Goal: Task Accomplishment & Management: Use online tool/utility

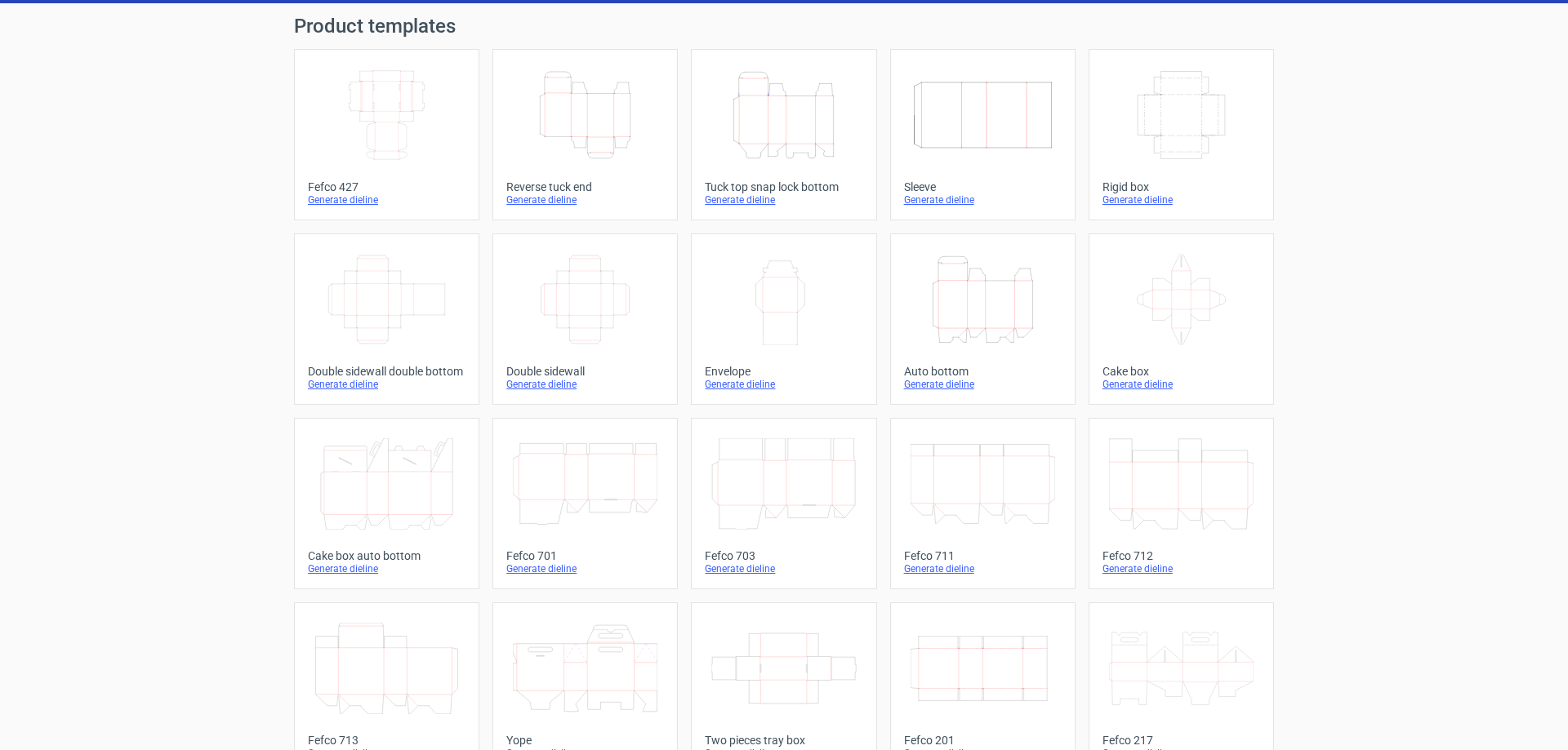
scroll to position [245, 0]
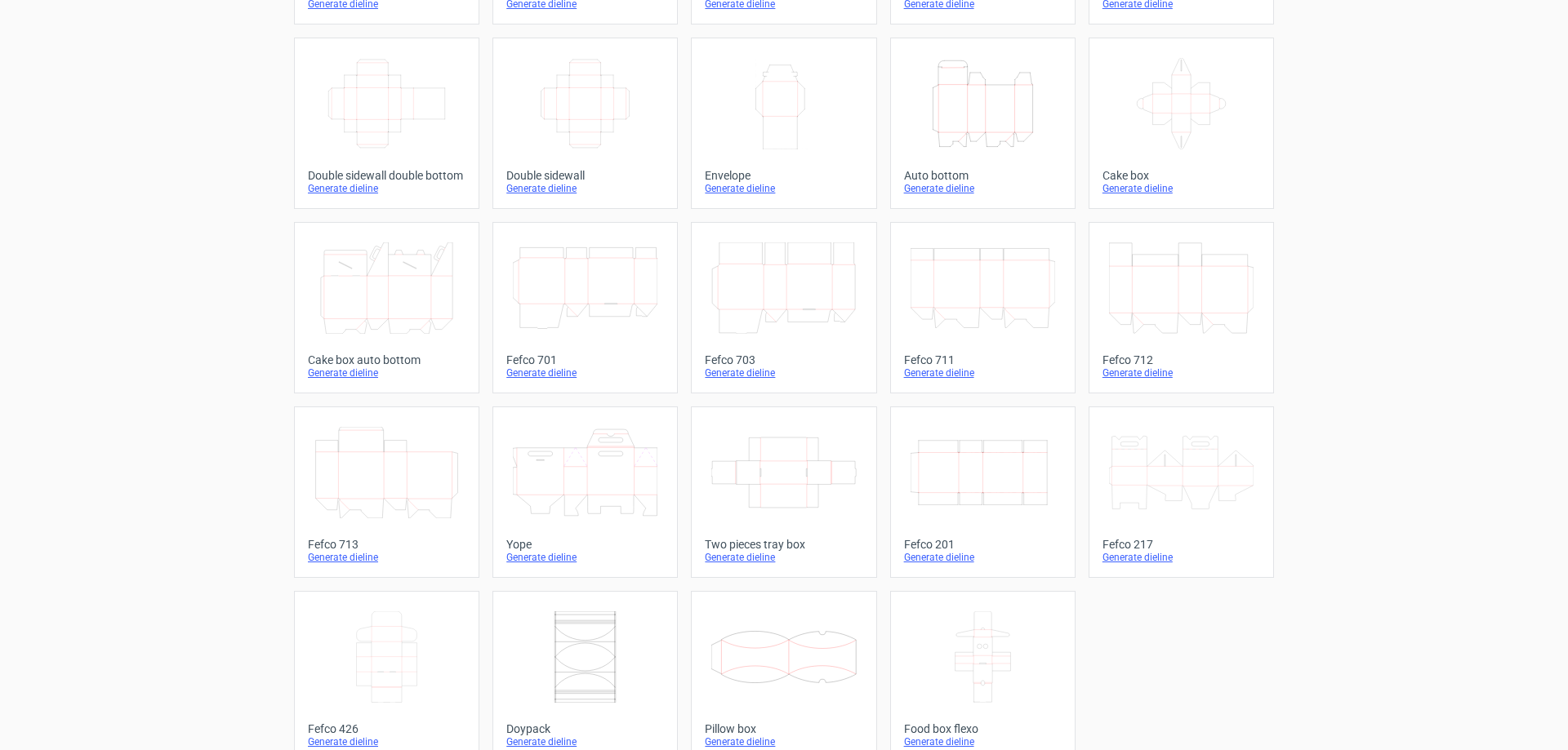
click at [1207, 470] on icon at bounding box center [1181, 473] width 145 height 92
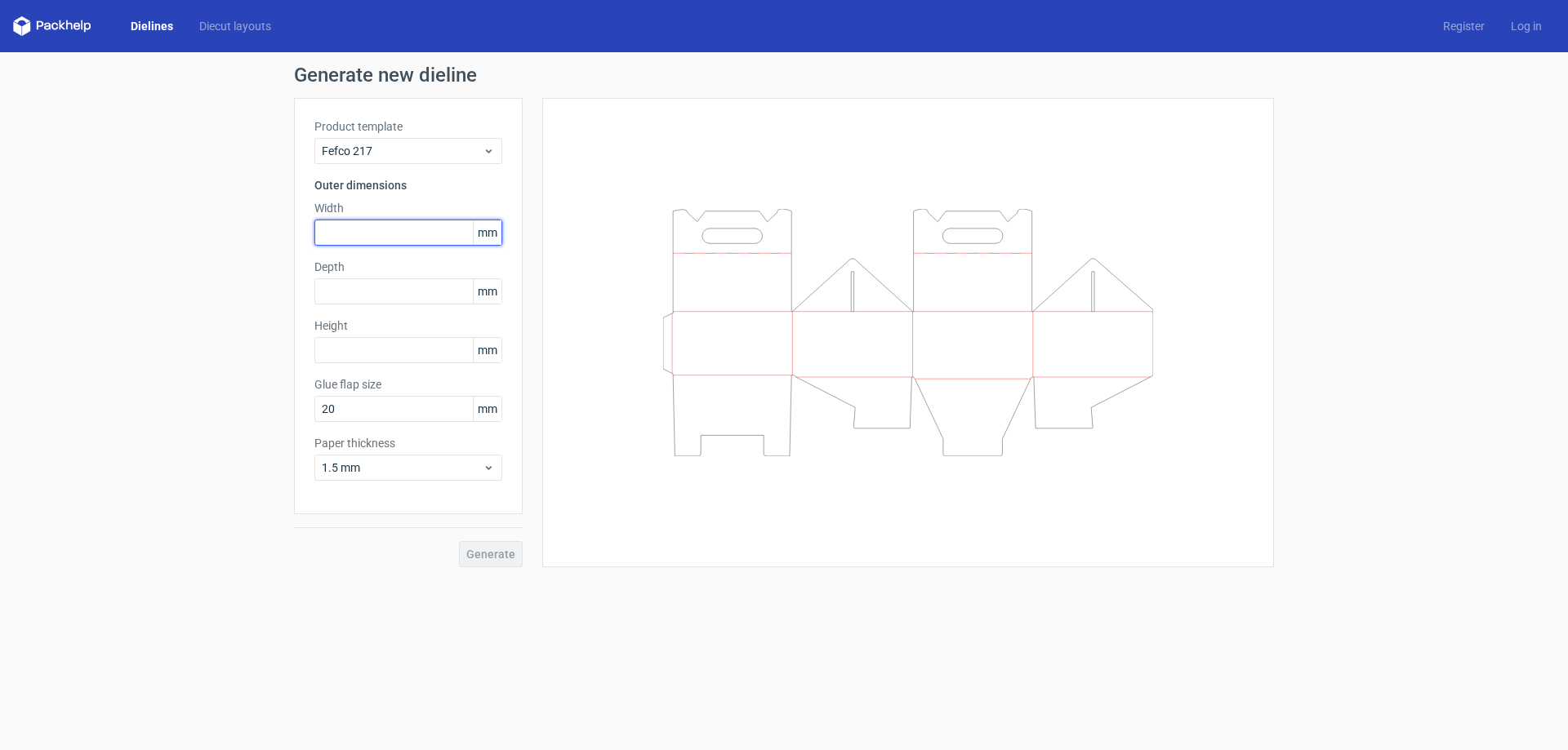
click at [442, 240] on input "text" at bounding box center [407, 233] width 188 height 26
click at [425, 236] on input "text" at bounding box center [407, 233] width 188 height 26
type input "175"
click at [423, 283] on input "text" at bounding box center [407, 291] width 188 height 26
type input "100"
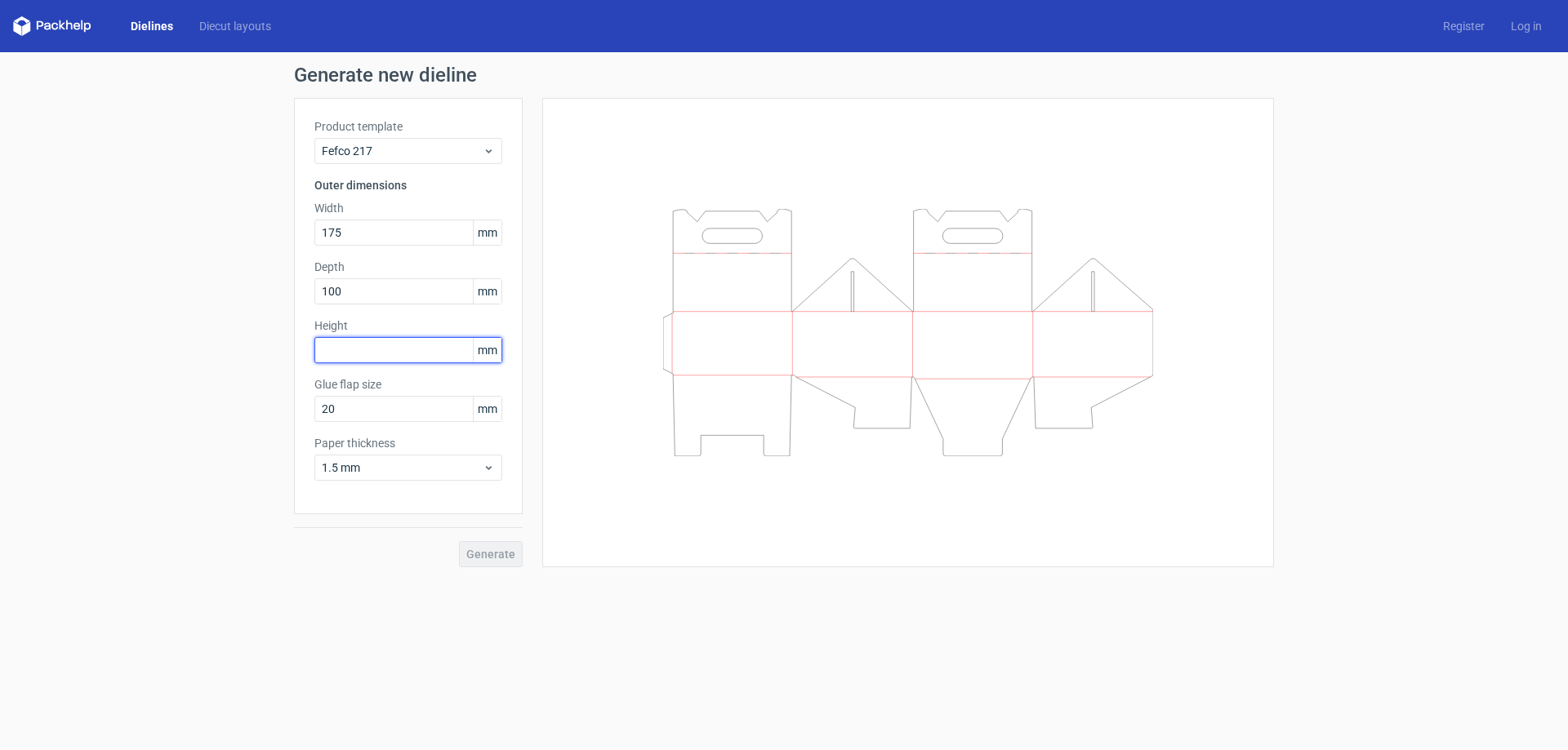
click at [368, 347] on input "text" at bounding box center [407, 351] width 188 height 26
type input "110"
click at [494, 561] on button "Generate" at bounding box center [490, 555] width 64 height 26
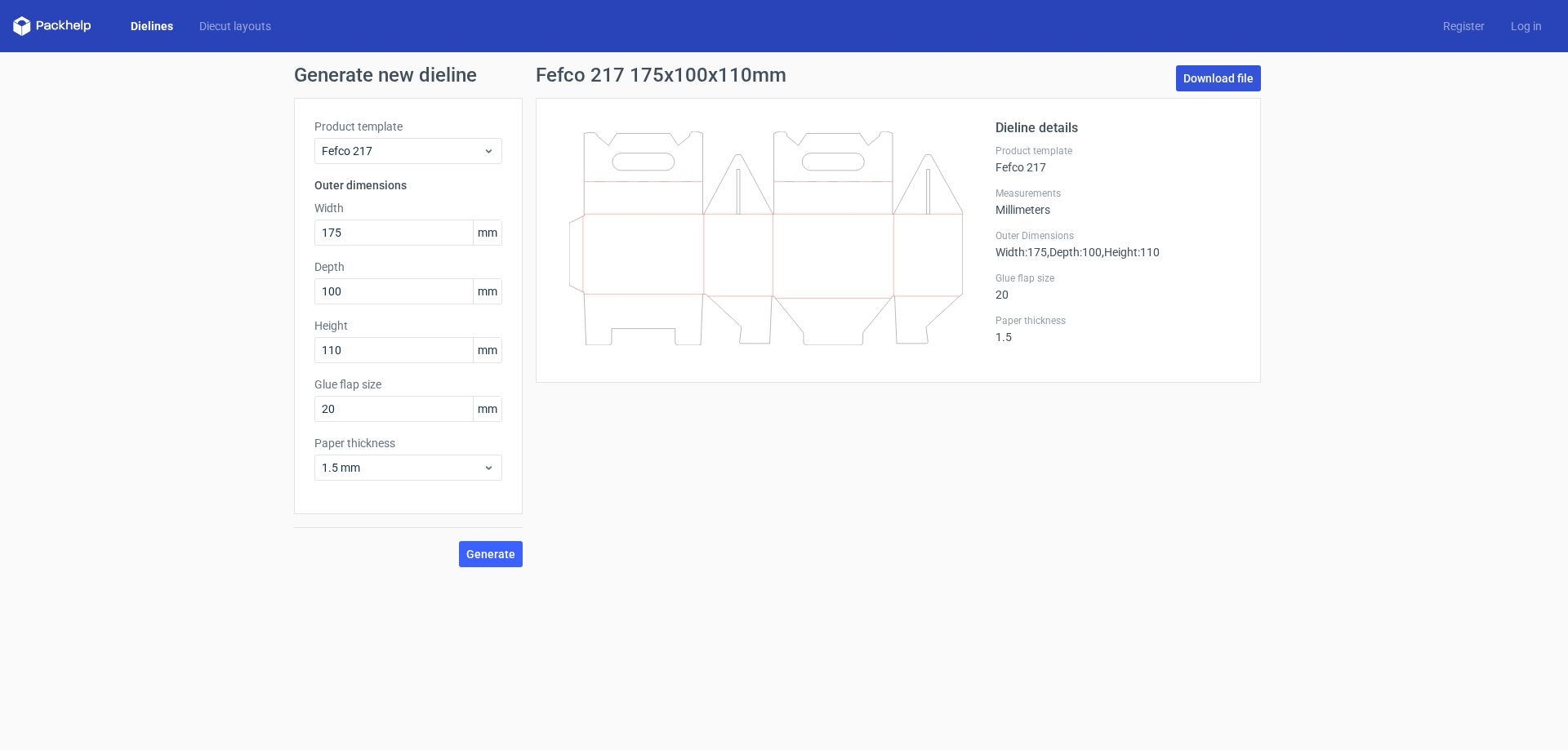
click at [1226, 67] on link "Download file" at bounding box center [1218, 78] width 85 height 26
